Goal: Information Seeking & Learning: Learn about a topic

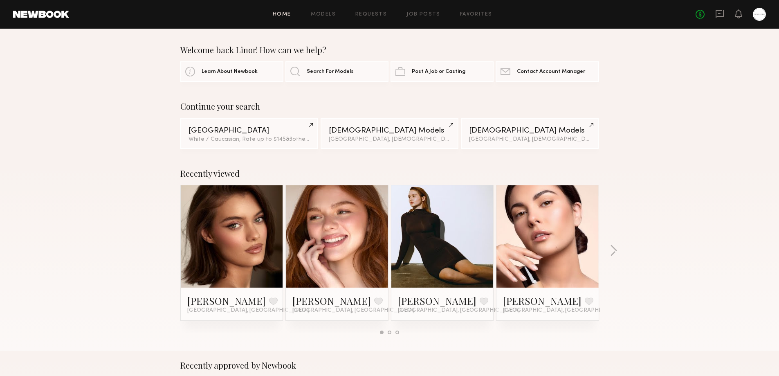
click at [214, 246] on link at bounding box center [232, 236] width 50 height 102
click at [351, 240] on link at bounding box center [337, 236] width 50 height 102
click at [447, 231] on link at bounding box center [443, 236] width 50 height 102
click at [547, 268] on link at bounding box center [548, 236] width 50 height 102
click at [611, 250] on button "button" at bounding box center [614, 251] width 8 height 13
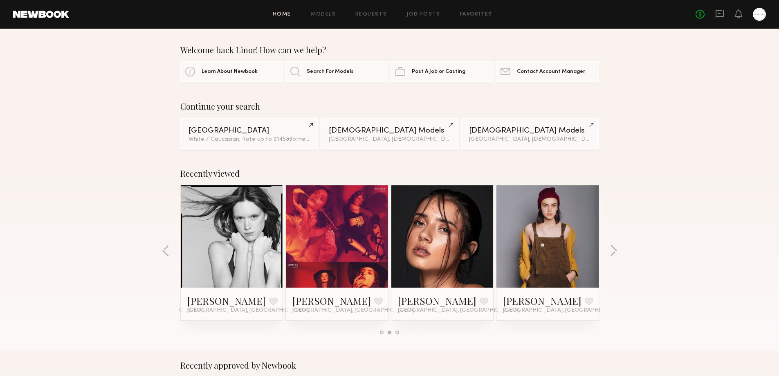
click at [230, 245] on link at bounding box center [232, 236] width 50 height 102
click at [354, 253] on link at bounding box center [337, 236] width 50 height 102
click at [448, 247] on link at bounding box center [443, 236] width 50 height 102
click at [538, 262] on link at bounding box center [548, 236] width 50 height 102
click at [357, 70] on link "Search For Models" at bounding box center [336, 71] width 103 height 20
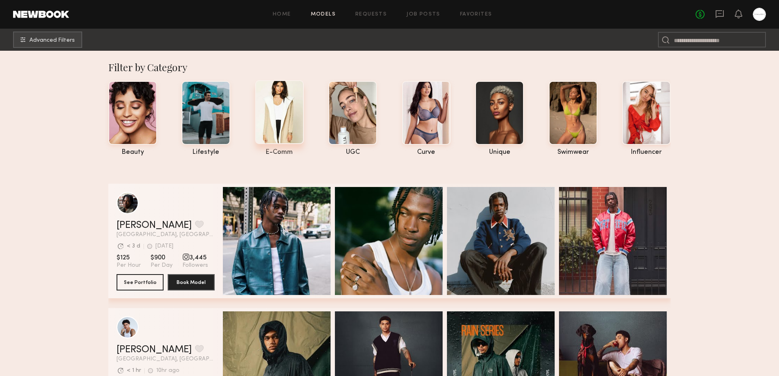
click at [280, 110] on div at bounding box center [279, 112] width 49 height 64
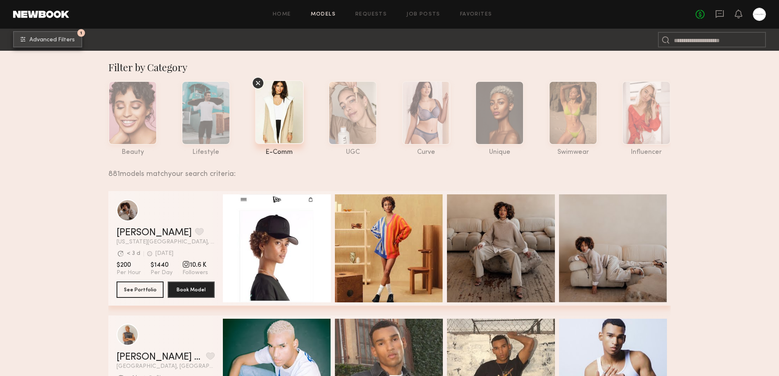
click at [53, 41] on span "Advanced Filters" at bounding box center [51, 40] width 45 height 6
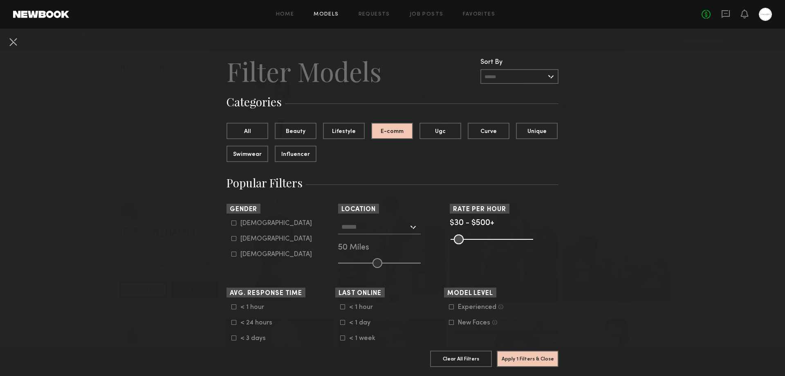
click at [232, 239] on icon at bounding box center [234, 238] width 5 height 5
type input "**"
click at [546, 76] on input "text" at bounding box center [520, 76] width 78 height 15
click at [12, 42] on button at bounding box center [13, 41] width 13 height 13
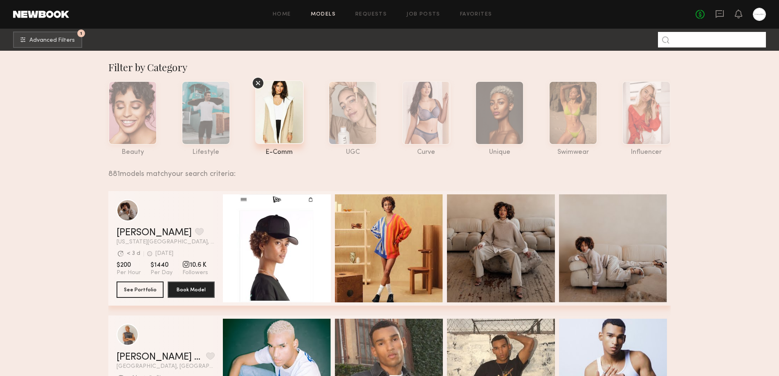
click at [718, 43] on input at bounding box center [712, 40] width 108 height 16
click at [283, 13] on link "Home" at bounding box center [282, 14] width 18 height 5
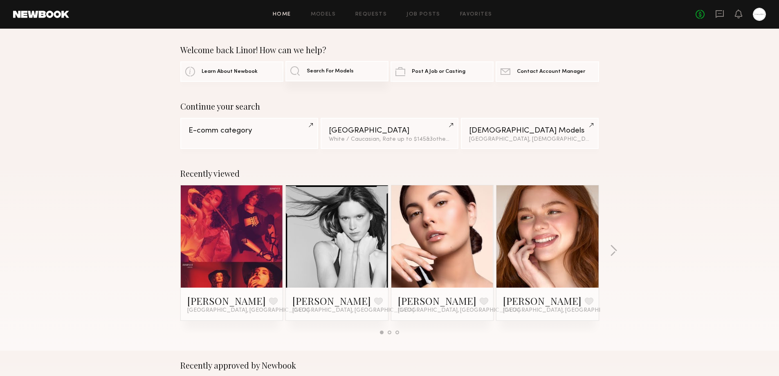
click at [326, 72] on span "Search For Models" at bounding box center [330, 71] width 47 height 5
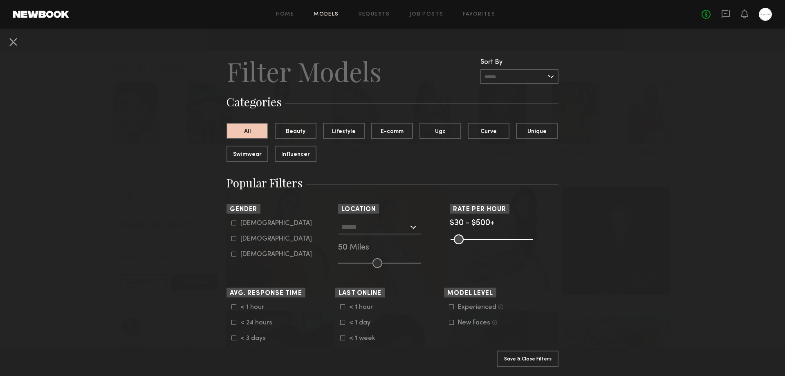
click at [232, 238] on icon at bounding box center [234, 238] width 4 height 4
type input "**"
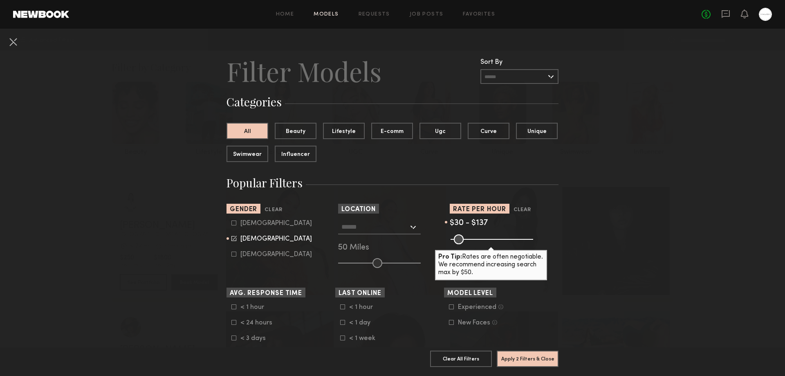
drag, startPoint x: 525, startPoint y: 237, endPoint x: 469, endPoint y: 244, distance: 56.0
click at [469, 244] on input "range" at bounding box center [492, 239] width 83 height 10
type input "***"
click at [472, 238] on input "range" at bounding box center [492, 239] width 83 height 10
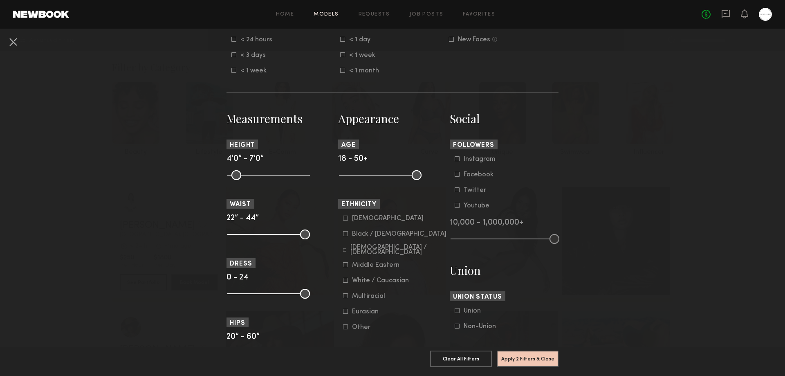
scroll to position [147, 0]
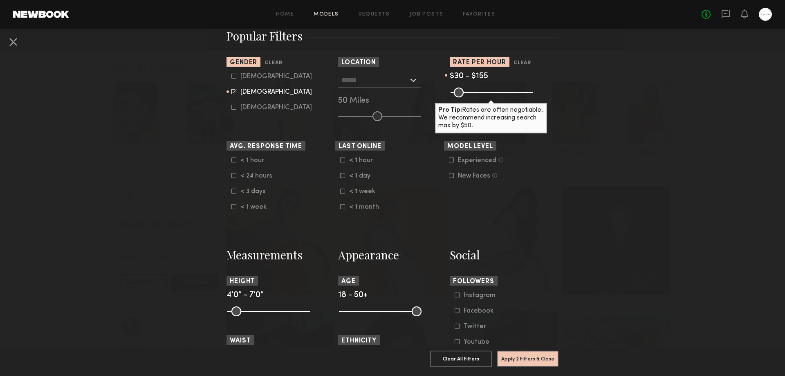
click at [408, 80] on div at bounding box center [379, 80] width 83 height 15
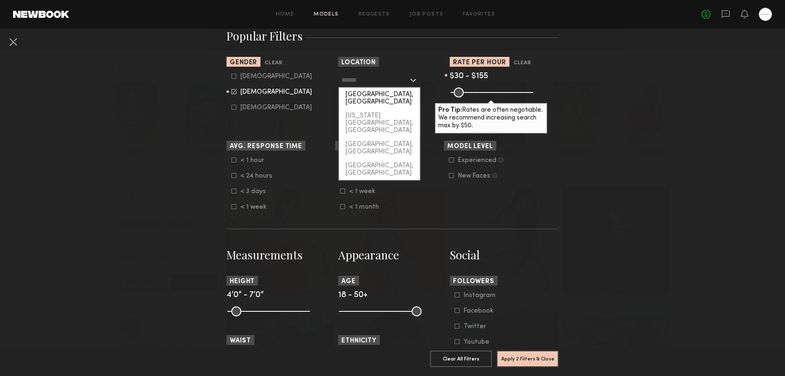
click at [375, 97] on div "[GEOGRAPHIC_DATA], [GEOGRAPHIC_DATA]" at bounding box center [379, 98] width 81 height 21
type input "**********"
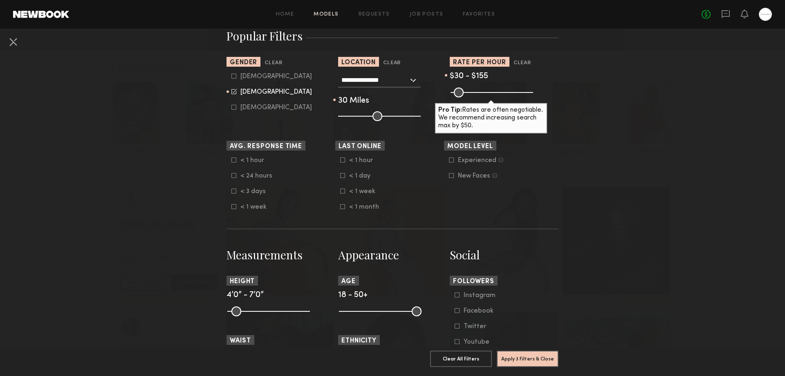
drag, startPoint x: 373, startPoint y: 117, endPoint x: 358, endPoint y: 116, distance: 15.6
type input "**"
click at [358, 116] on input "range" at bounding box center [379, 116] width 83 height 10
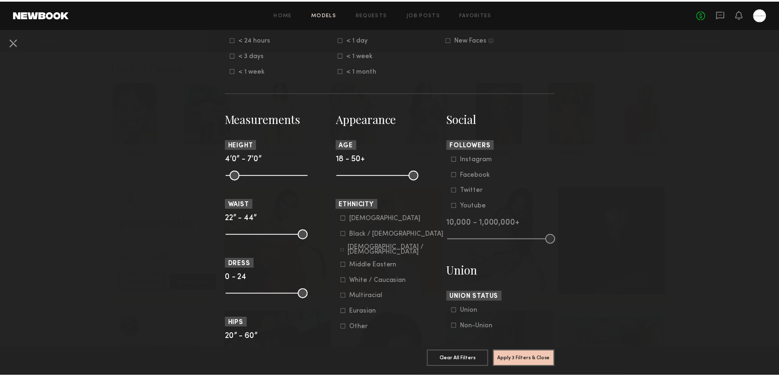
scroll to position [556, 0]
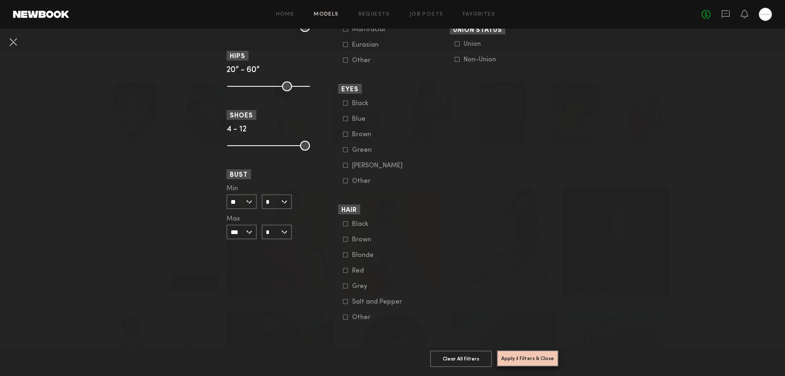
click at [538, 352] on button "Apply 3 Filters & Close" at bounding box center [528, 358] width 62 height 16
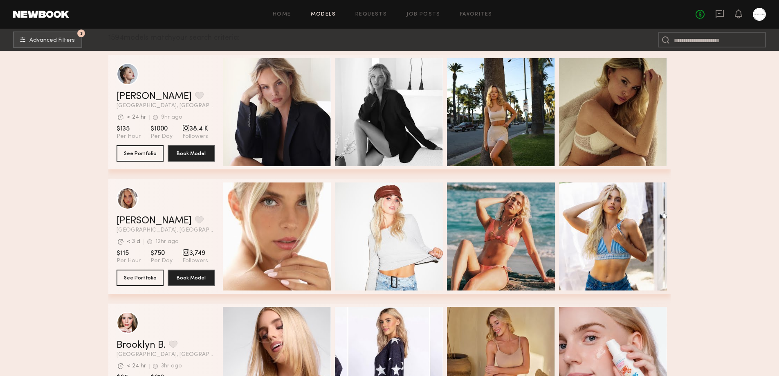
scroll to position [273, 0]
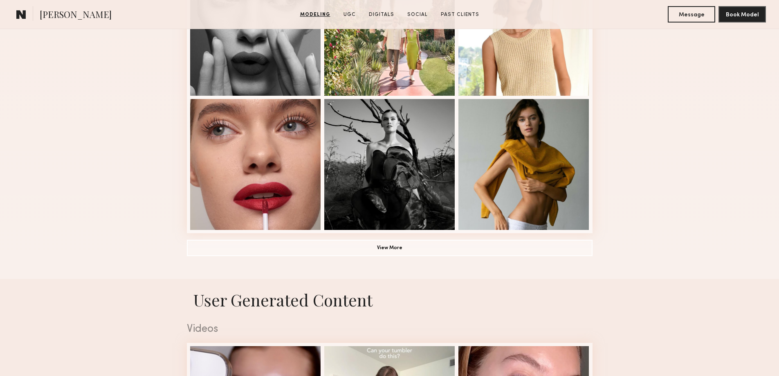
scroll to position [682, 0]
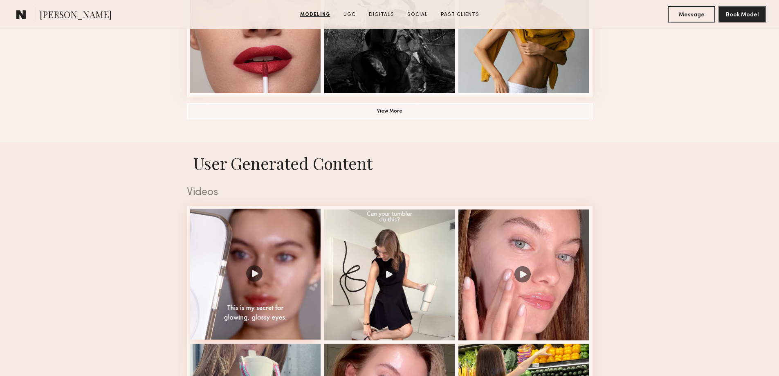
click at [262, 282] on div at bounding box center [255, 274] width 131 height 131
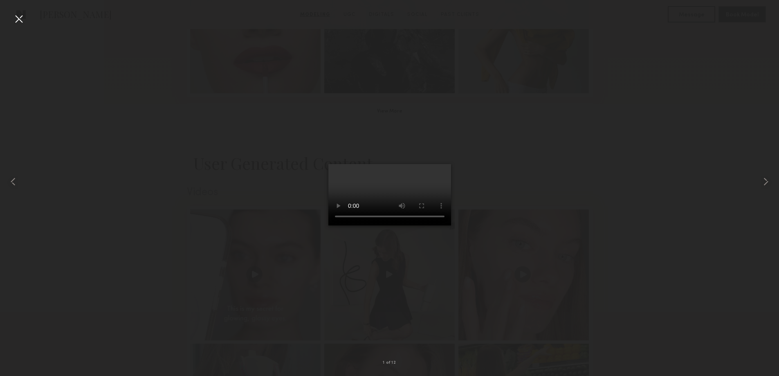
click at [21, 18] on div at bounding box center [18, 18] width 13 height 13
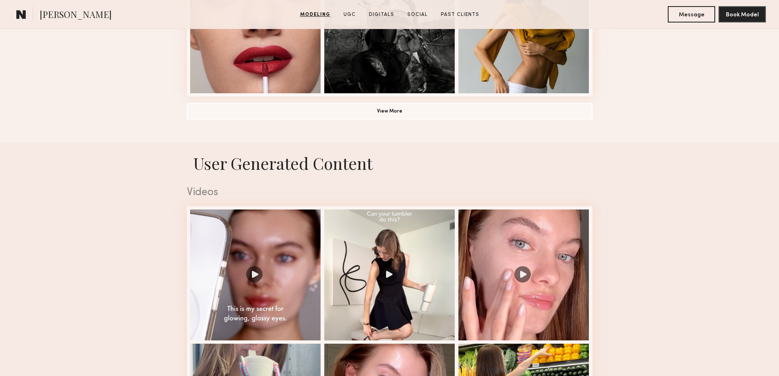
scroll to position [818, 0]
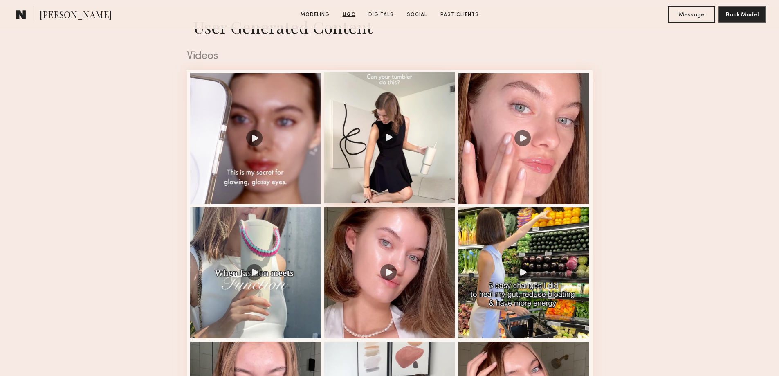
click at [389, 142] on div at bounding box center [389, 137] width 131 height 131
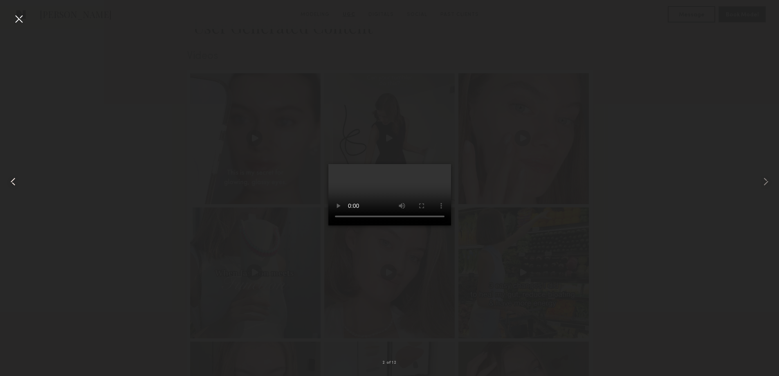
click at [14, 183] on common-icon at bounding box center [13, 181] width 13 height 13
click at [767, 183] on common-icon at bounding box center [766, 181] width 13 height 13
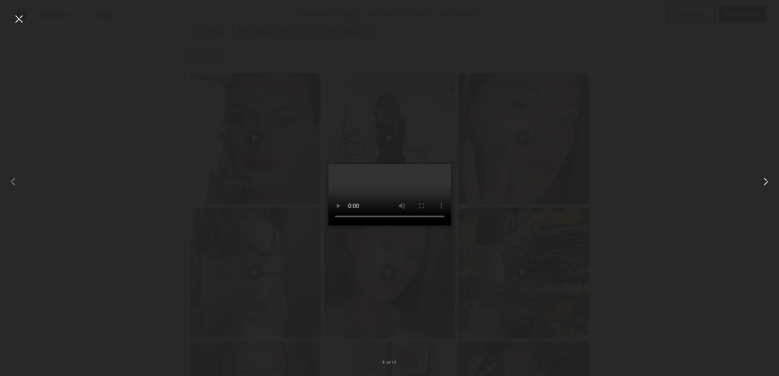
click at [767, 183] on common-icon at bounding box center [766, 181] width 13 height 13
click at [769, 180] on common-icon at bounding box center [766, 181] width 13 height 13
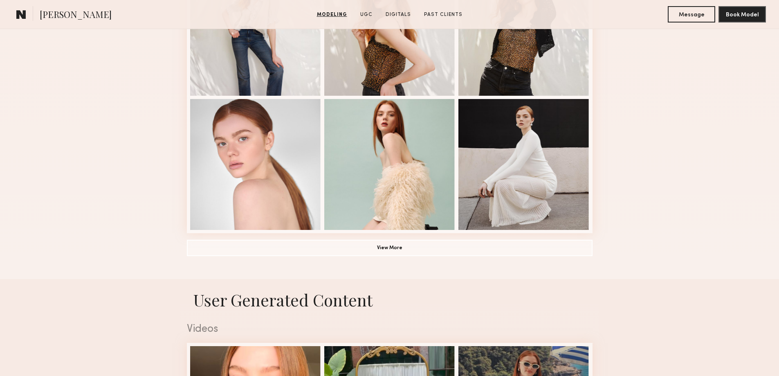
scroll to position [682, 0]
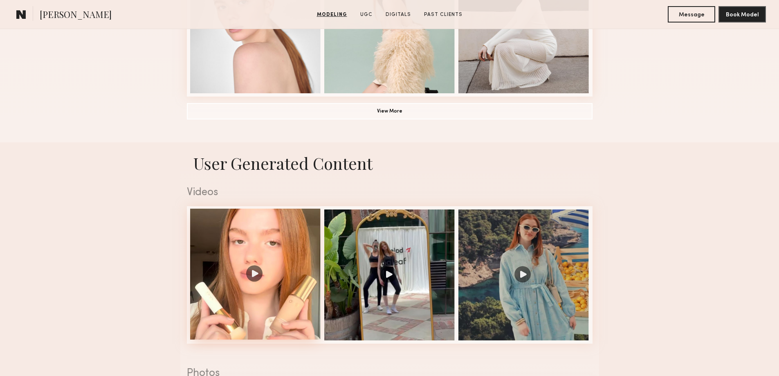
click at [255, 279] on div at bounding box center [255, 274] width 131 height 131
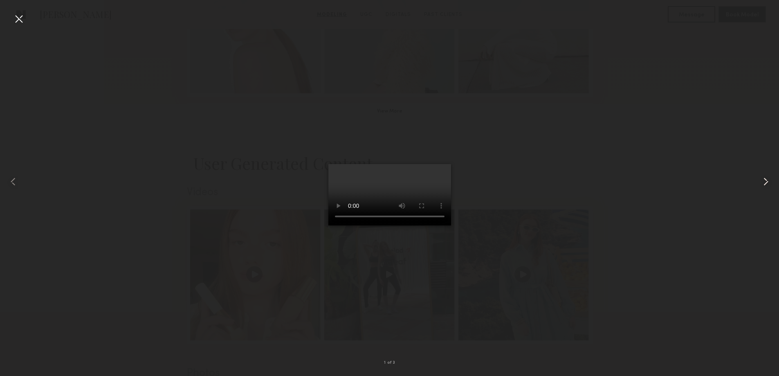
click at [764, 180] on common-icon at bounding box center [766, 181] width 13 height 13
click at [31, 23] on div at bounding box center [389, 181] width 779 height 337
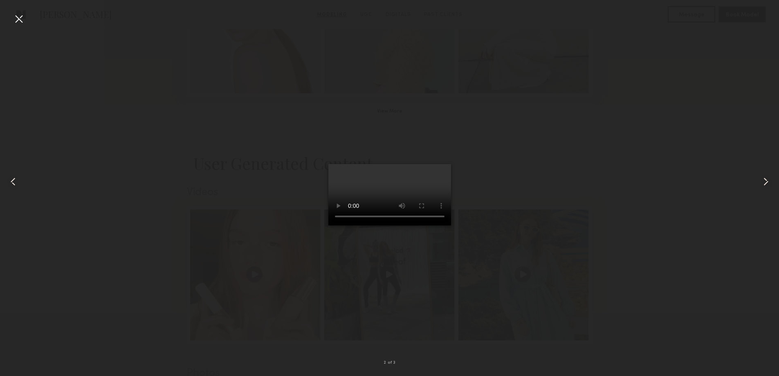
click at [19, 20] on div at bounding box center [18, 18] width 13 height 13
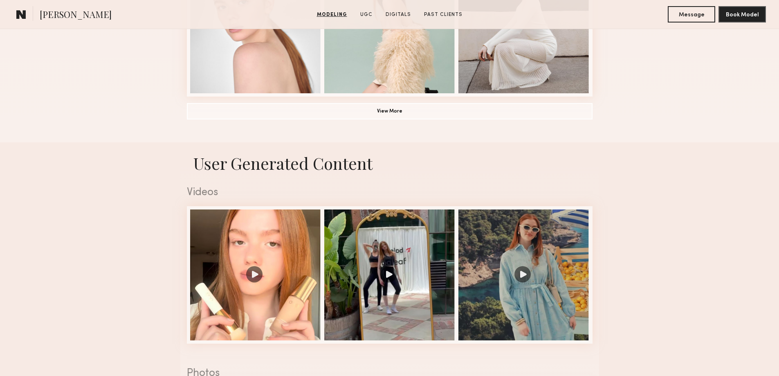
scroll to position [545, 0]
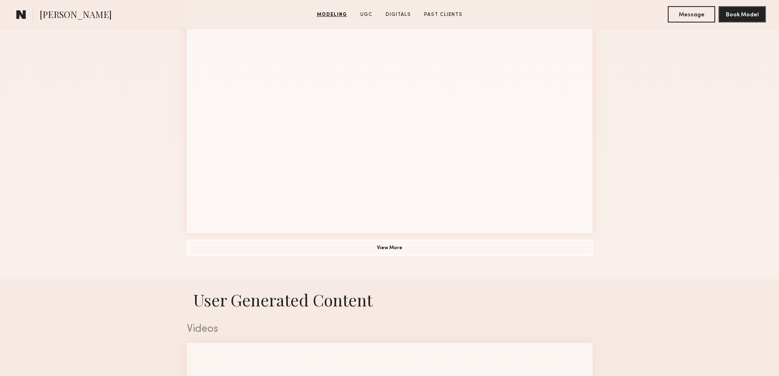
scroll to position [682, 0]
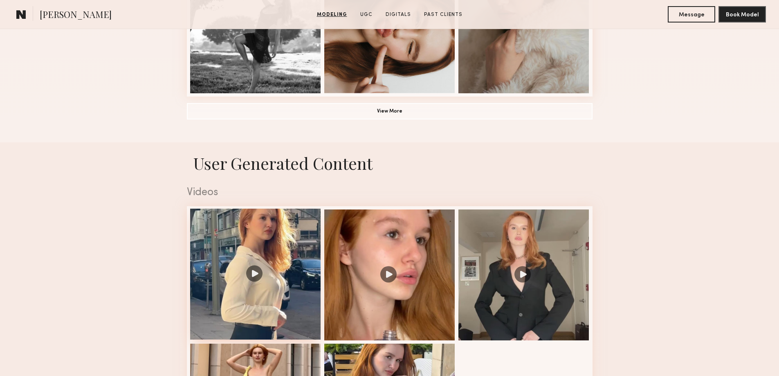
click at [258, 277] on div at bounding box center [255, 274] width 131 height 131
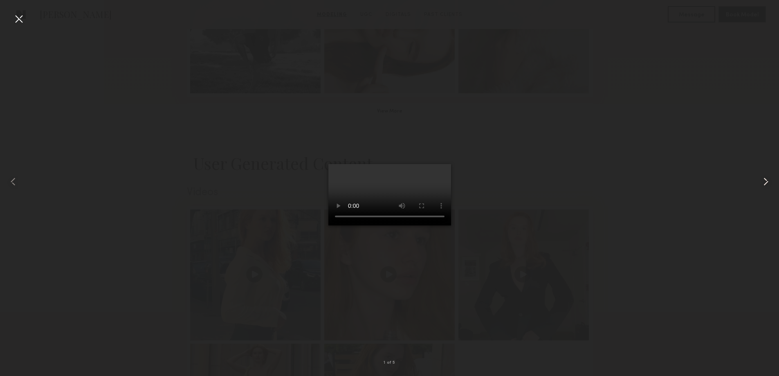
click at [765, 183] on common-icon at bounding box center [766, 181] width 13 height 13
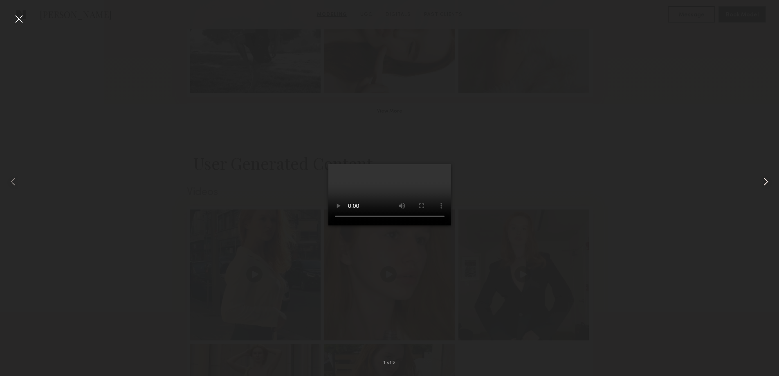
click at [765, 183] on common-icon at bounding box center [766, 181] width 13 height 13
click at [18, 22] on div at bounding box center [18, 18] width 13 height 13
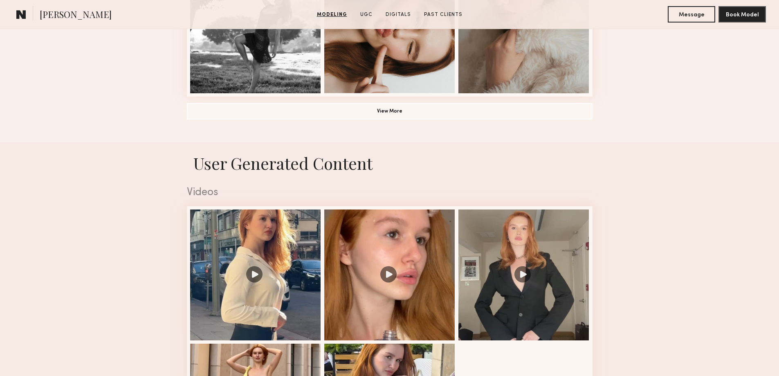
scroll to position [409, 0]
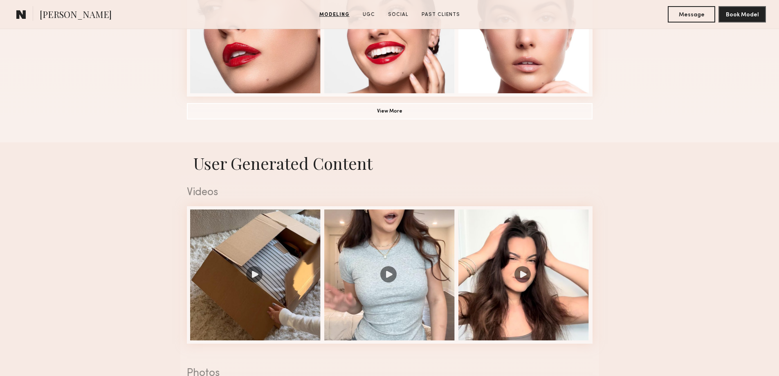
scroll to position [818, 0]
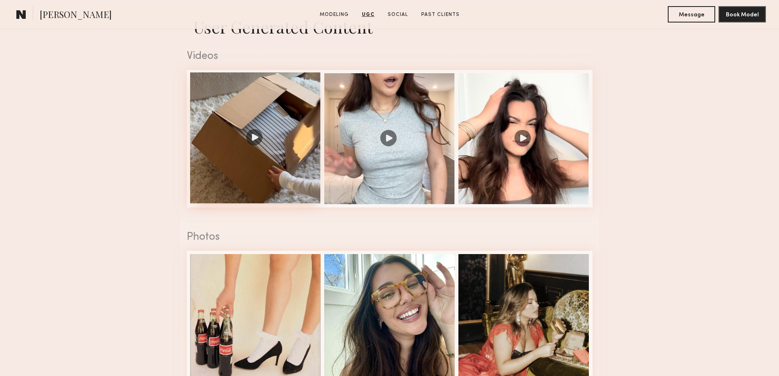
click at [254, 141] on div at bounding box center [255, 137] width 131 height 131
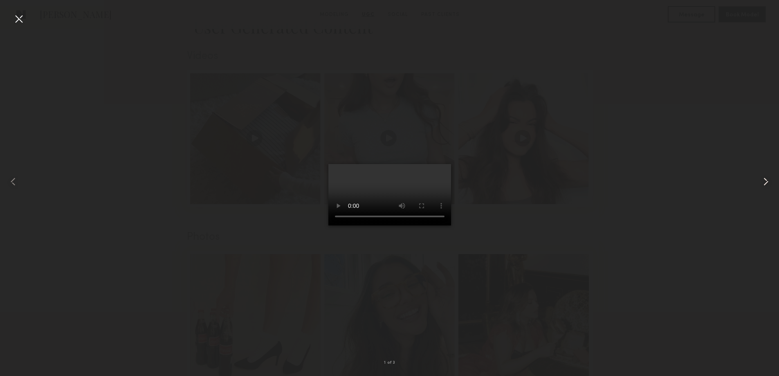
click at [764, 187] on common-icon at bounding box center [766, 181] width 13 height 13
click at [766, 180] on common-icon at bounding box center [766, 181] width 13 height 13
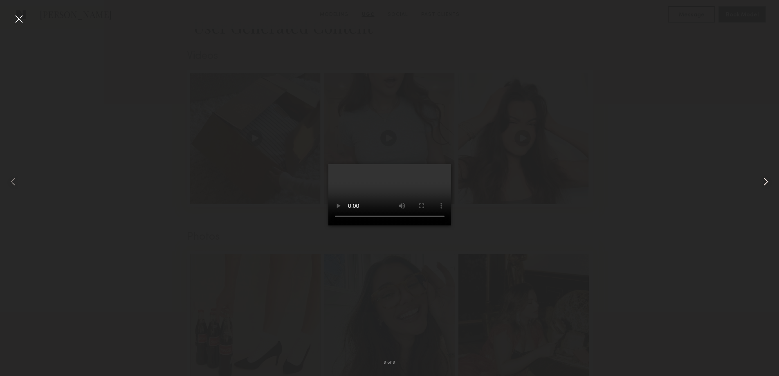
click at [766, 180] on common-icon at bounding box center [766, 181] width 13 height 13
click at [19, 18] on div at bounding box center [18, 18] width 13 height 13
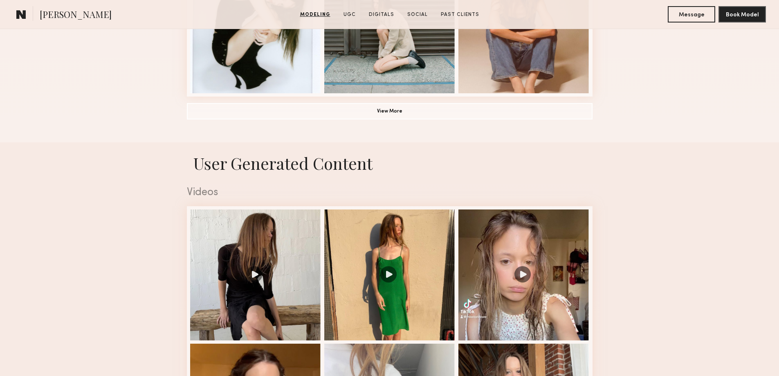
scroll to position [818, 0]
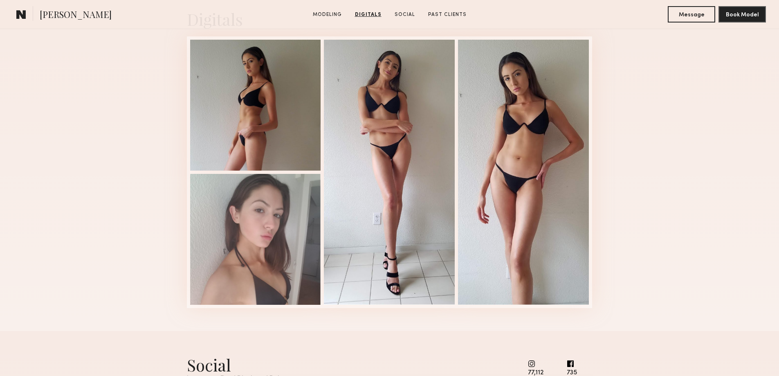
scroll to position [136, 0]
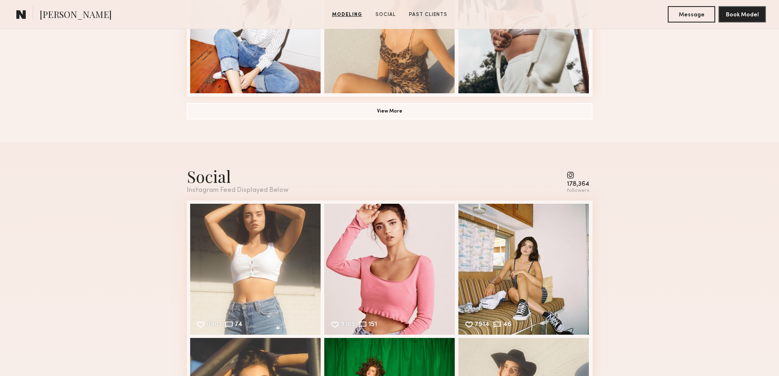
scroll to position [545, 0]
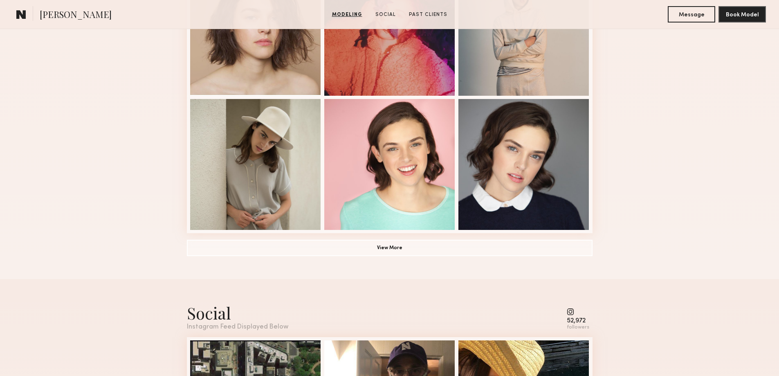
scroll to position [682, 0]
